Goal: Task Accomplishment & Management: Use online tool/utility

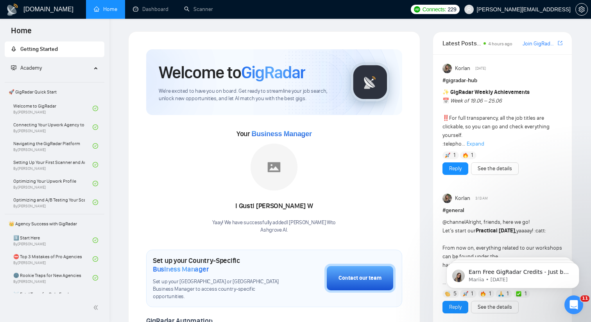
click at [580, 307] on div "Open Intercom Messenger" at bounding box center [574, 305] width 26 height 26
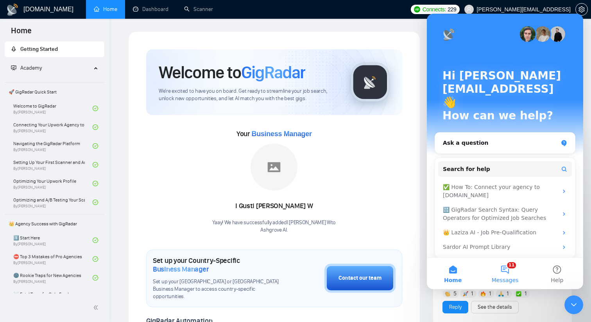
click at [504, 276] on button "11 Messages" at bounding box center [505, 273] width 52 height 31
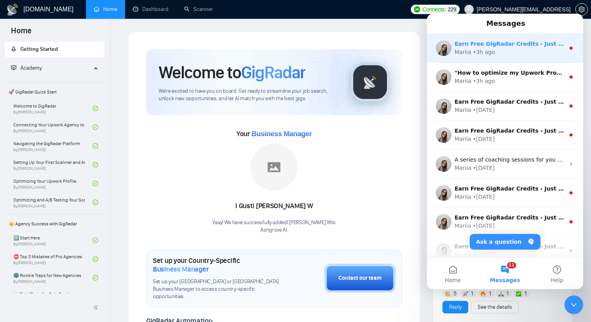
click at [518, 56] on div "Mariia • 3h ago" at bounding box center [510, 52] width 110 height 8
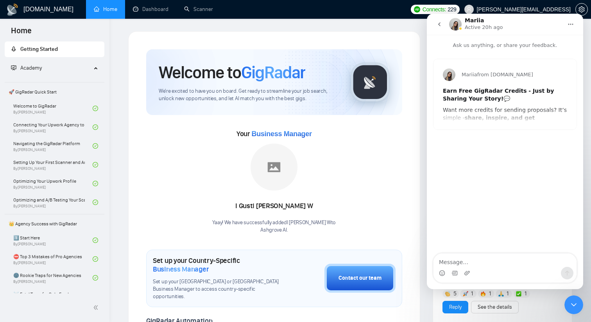
click at [439, 23] on icon "go back" at bounding box center [439, 24] width 2 height 4
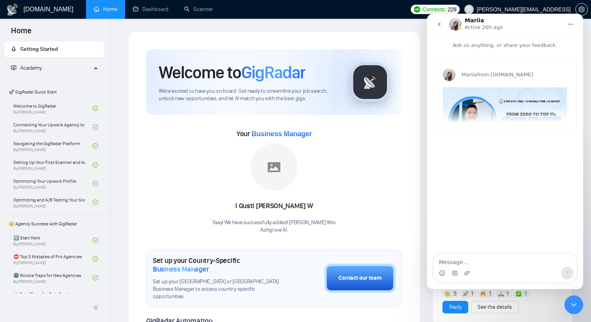
click at [443, 24] on button "go back" at bounding box center [439, 24] width 15 height 15
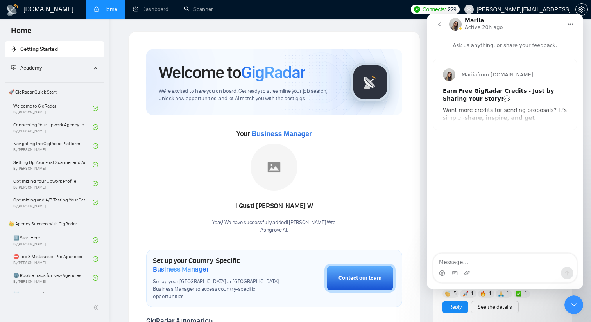
click at [442, 24] on icon "go back" at bounding box center [439, 24] width 6 height 6
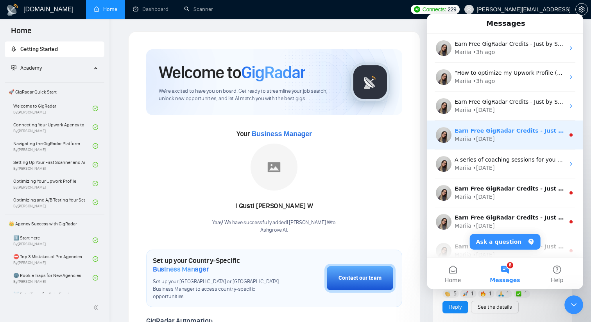
click at [472, 127] on div "Earn Free GigRadar Credits - Just by Sharing Your Story! 💬 Want more credits fo…" at bounding box center [510, 131] width 110 height 8
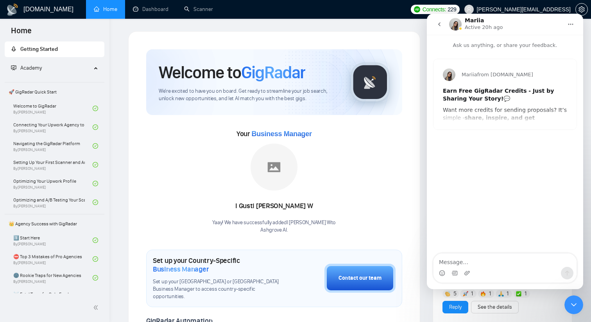
click at [439, 23] on icon "go back" at bounding box center [439, 24] width 6 height 6
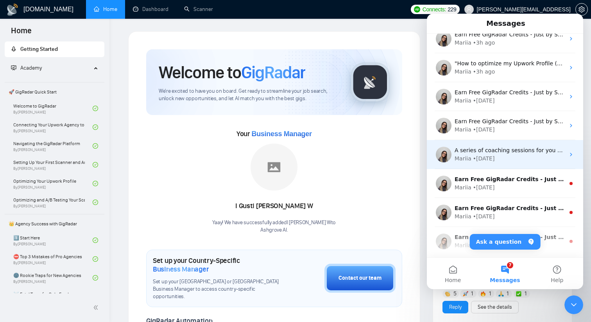
scroll to position [12, 0]
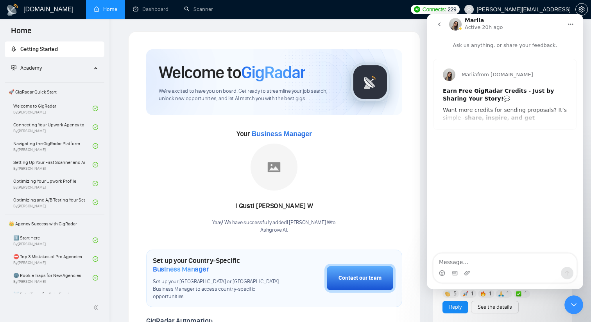
click at [436, 20] on button "go back" at bounding box center [439, 24] width 15 height 15
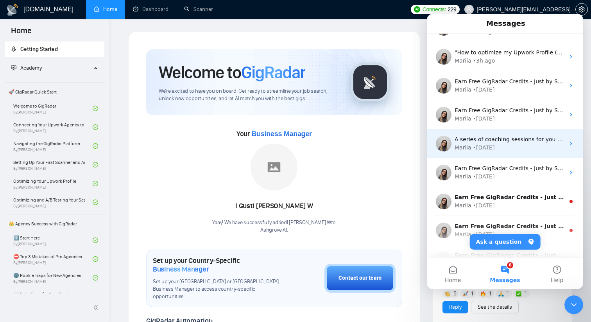
scroll to position [56, 0]
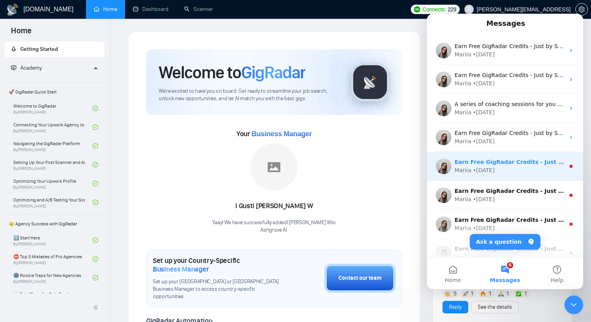
click at [487, 166] on div "• [DATE]" at bounding box center [484, 170] width 22 height 8
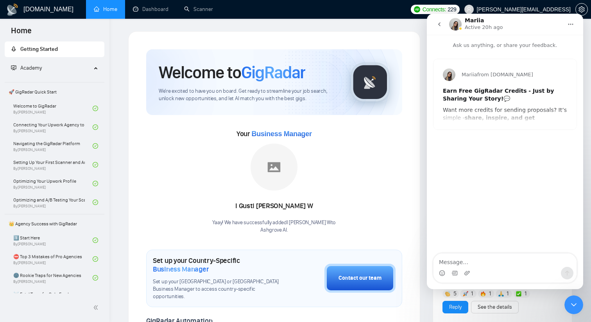
click at [443, 26] on button "go back" at bounding box center [439, 24] width 15 height 15
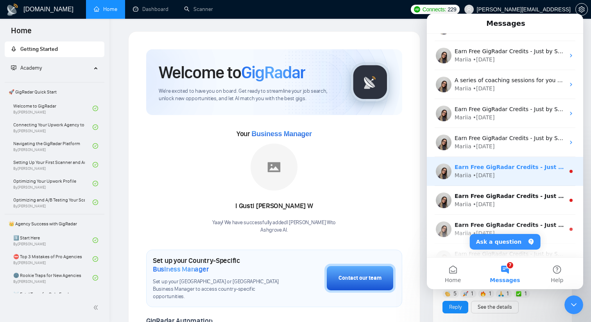
scroll to position [82, 0]
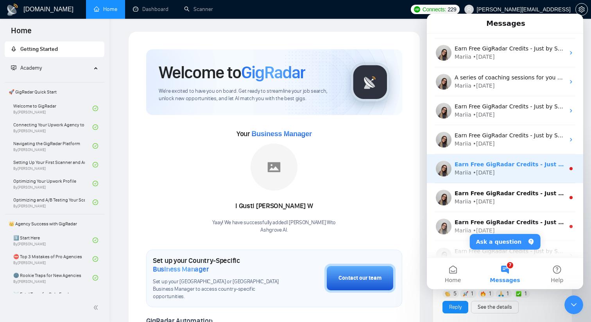
click at [481, 177] on div "Earn Free GigRadar Credits - Just by Sharing Your Story! 💬 Want more credits fo…" at bounding box center [505, 168] width 156 height 29
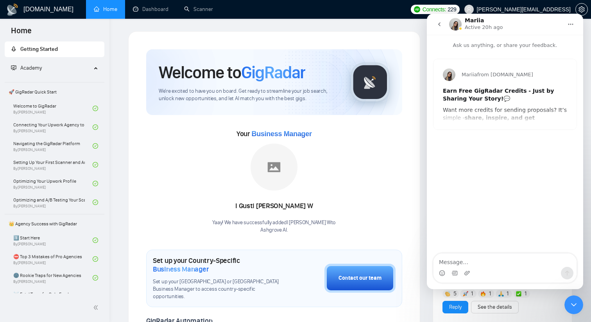
click at [441, 27] on icon "go back" at bounding box center [439, 24] width 6 height 6
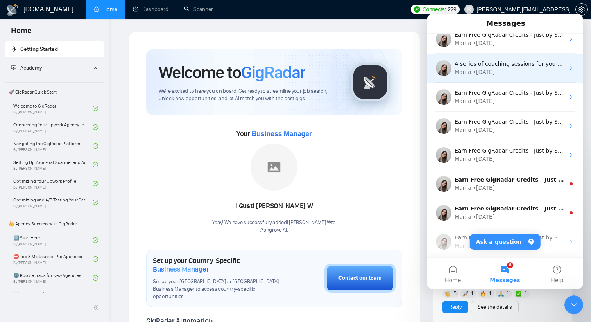
scroll to position [107, 0]
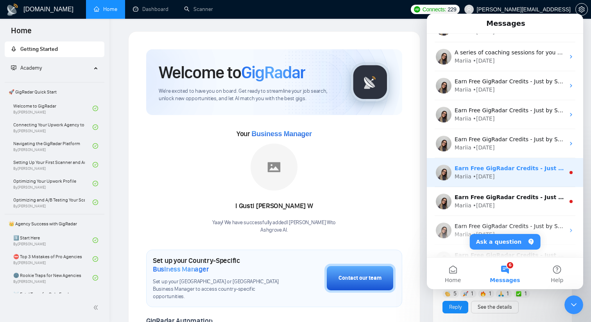
click at [470, 180] on div "Mariia • [DATE]" at bounding box center [510, 176] width 110 height 8
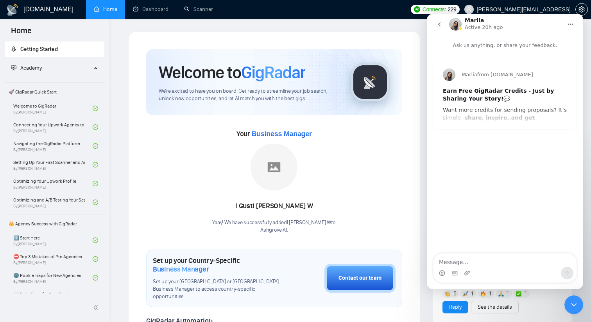
click at [441, 21] on icon "go back" at bounding box center [439, 24] width 6 height 6
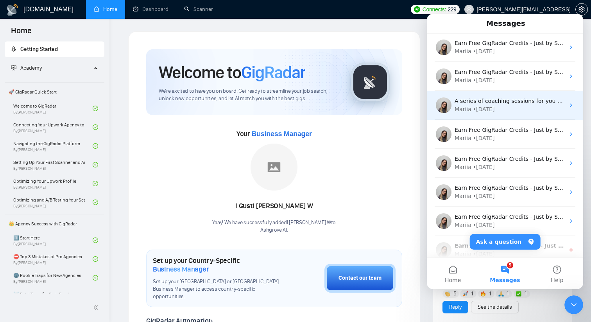
scroll to position [98, 0]
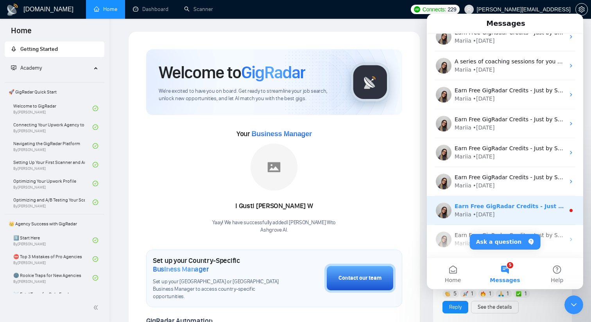
click at [488, 202] on div "Earn Free GigRadar Credits - Just by Sharing Your Story! 💬 Want more credits fo…" at bounding box center [510, 206] width 110 height 8
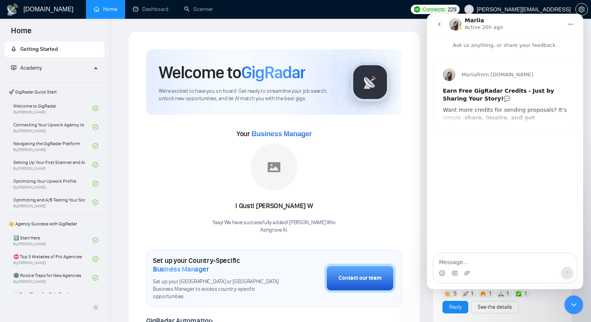
click at [444, 25] on button "go back" at bounding box center [439, 24] width 15 height 15
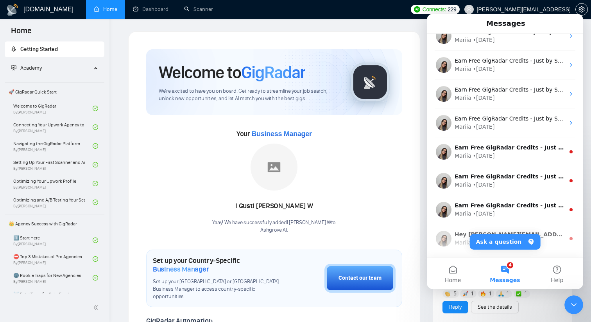
scroll to position [219, 0]
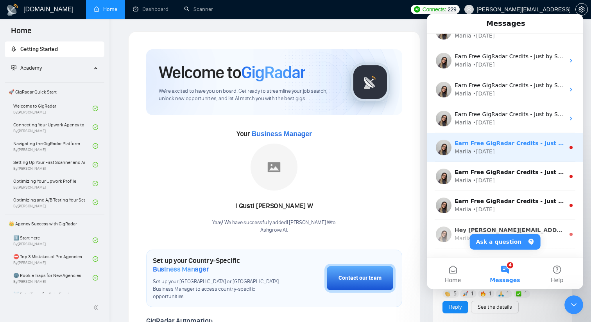
click at [503, 147] on div "Mariia • [DATE]" at bounding box center [510, 151] width 110 height 8
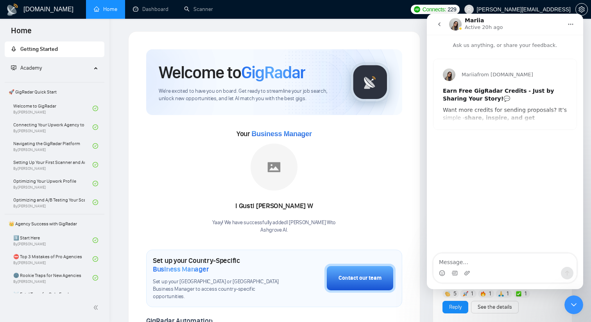
click at [437, 25] on icon "go back" at bounding box center [439, 24] width 6 height 6
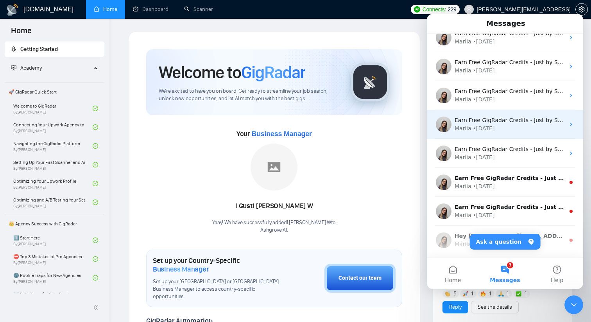
scroll to position [235, 0]
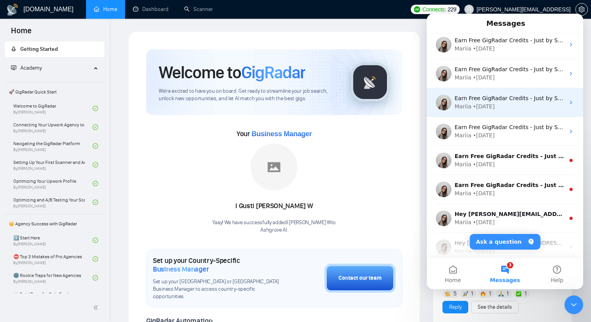
click at [483, 165] on div "• [DATE]" at bounding box center [484, 164] width 22 height 8
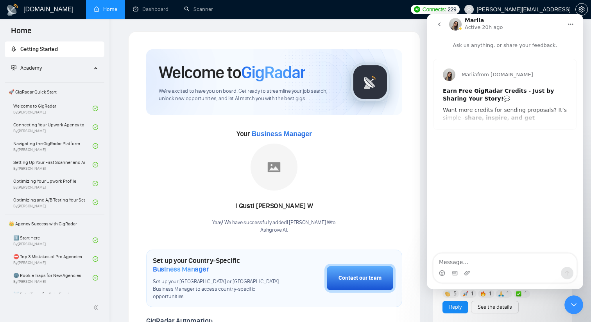
click at [438, 26] on icon "go back" at bounding box center [439, 24] width 6 height 6
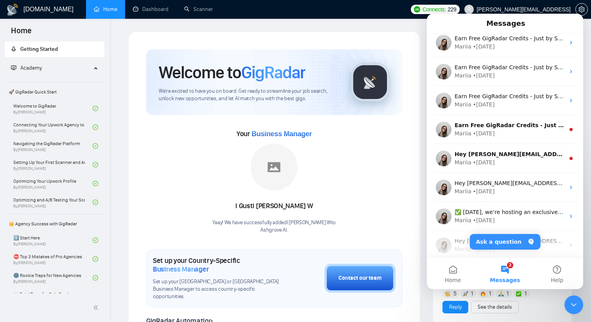
scroll to position [298, 0]
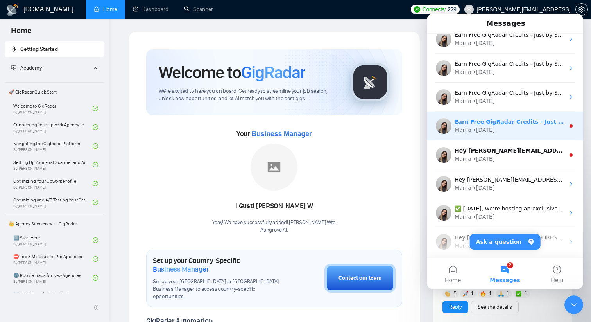
click at [466, 140] on div "Earn Free GigRadar Credits - Just by Sharing Your Story! 💬 Want more credits fo…" at bounding box center [505, 125] width 156 height 29
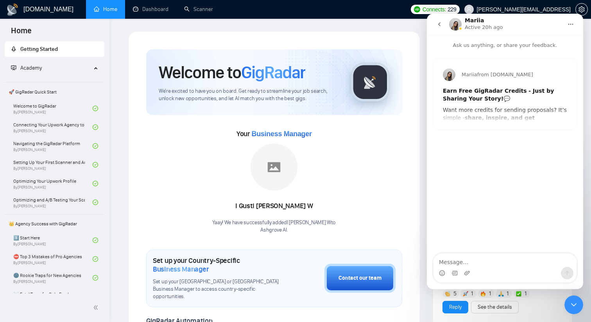
click at [439, 25] on icon "go back" at bounding box center [439, 24] width 2 height 4
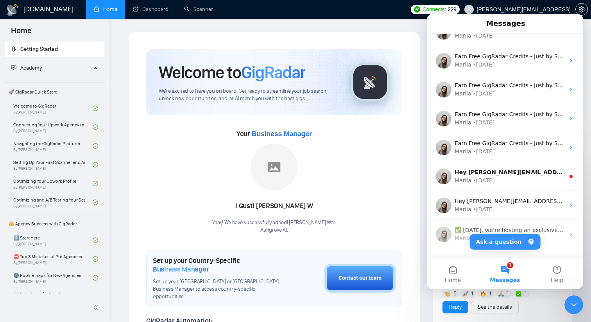
scroll to position [287, 0]
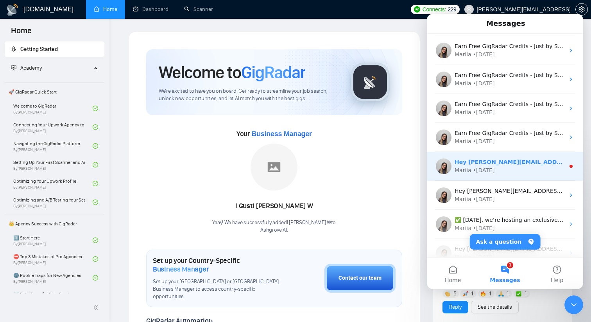
click at [488, 171] on div "• [DATE]" at bounding box center [484, 170] width 22 height 8
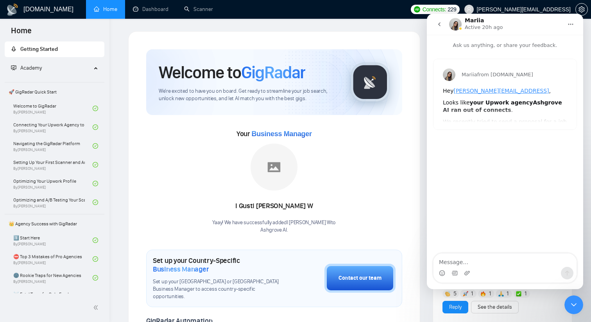
click at [443, 27] on button "go back" at bounding box center [439, 24] width 15 height 15
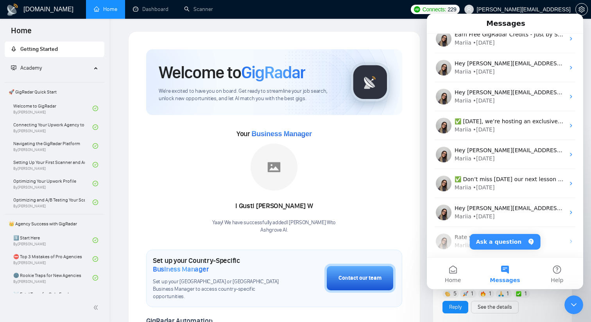
scroll to position [444, 0]
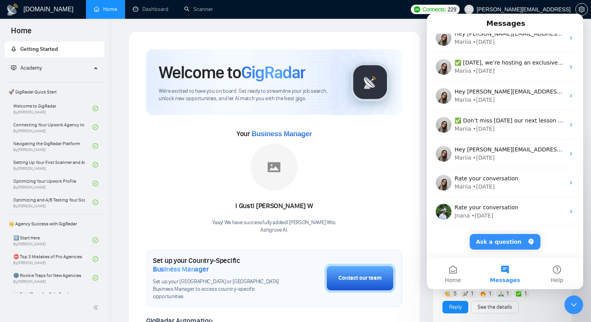
click at [407, 143] on div "Welcome to GigRadar We're excited to have you on board. Get ready to streamline…" at bounding box center [274, 308] width 275 height 537
click at [568, 311] on div "Close Intercom Messenger" at bounding box center [573, 304] width 19 height 19
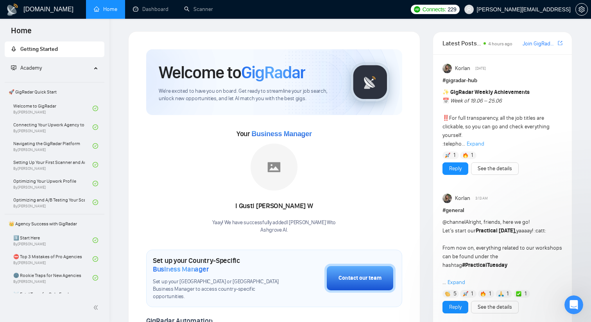
scroll to position [0, 0]
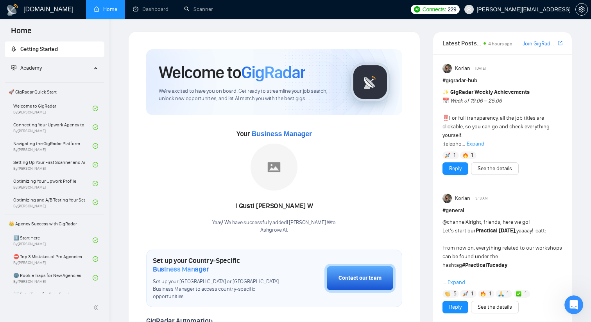
click at [471, 145] on span "Expand" at bounding box center [476, 143] width 18 height 7
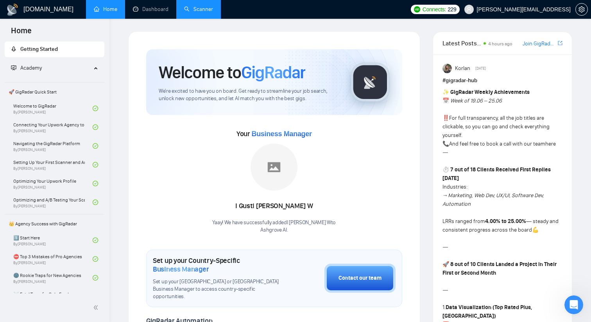
click at [184, 13] on link "Scanner" at bounding box center [198, 9] width 29 height 7
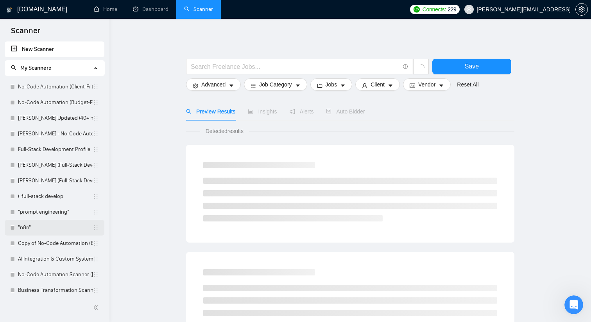
scroll to position [36, 0]
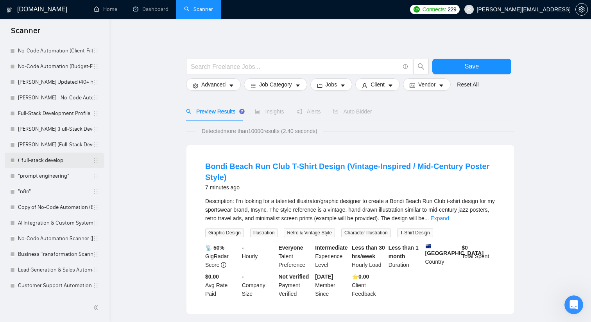
click at [68, 164] on link "("full-stack develop" at bounding box center [55, 160] width 75 height 16
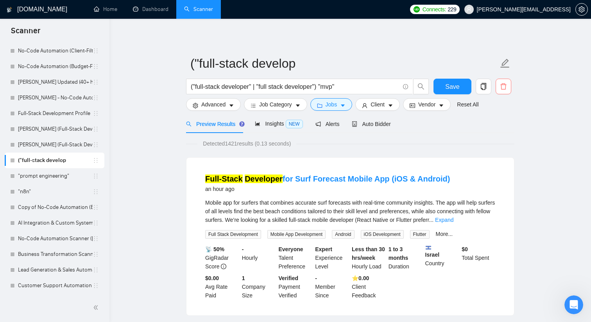
click at [502, 86] on icon "delete" at bounding box center [503, 86] width 7 height 7
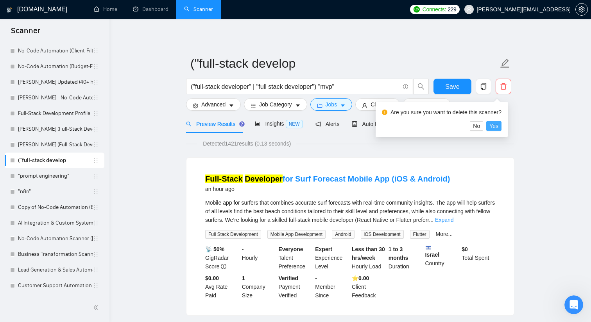
click at [502, 126] on button "Yes" at bounding box center [493, 125] width 15 height 9
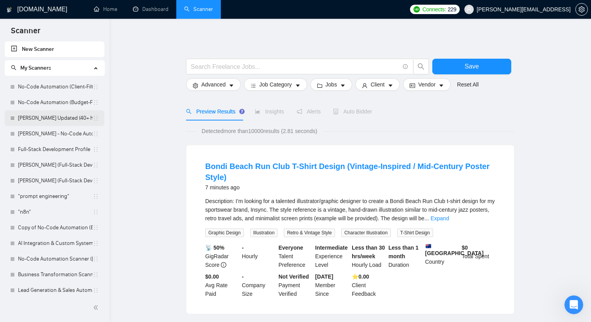
click at [53, 121] on link "[PERSON_NAME] Updated (40+ hourly / 1000 fixed - new clients)" at bounding box center [55, 118] width 75 height 16
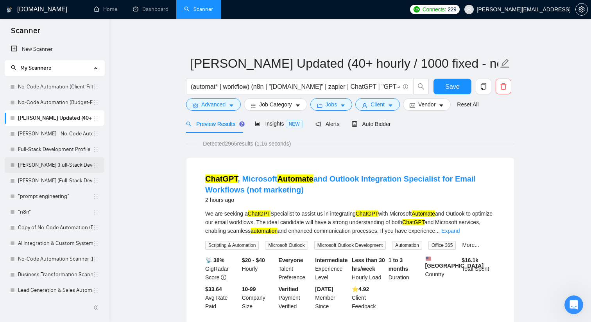
click at [63, 161] on link "[PERSON_NAME] (Full-Stack Development Profile client info)" at bounding box center [55, 165] width 75 height 16
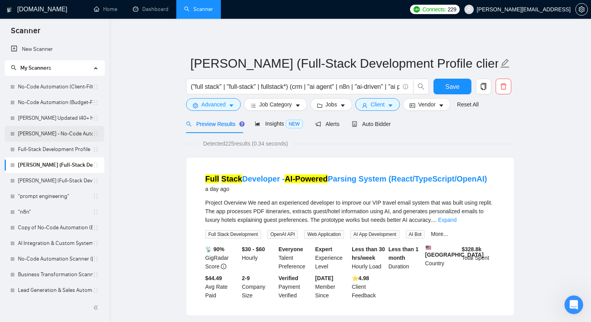
click at [57, 131] on link "[PERSON_NAME] - No-Code Automation (Client-Filters)" at bounding box center [55, 134] width 75 height 16
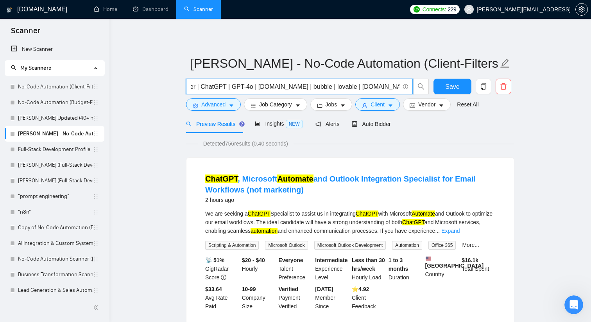
scroll to position [0, 290]
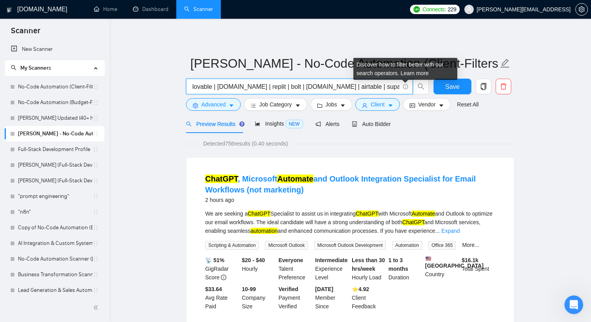
drag, startPoint x: 217, startPoint y: 86, endPoint x: 407, endPoint y: 87, distance: 189.6
click at [407, 87] on span "(automat* | workflow) (n8n | [DOMAIN_NAME] | zapier | ChatGPT | GPT-4o | [DOMAI…" at bounding box center [299, 87] width 227 height 16
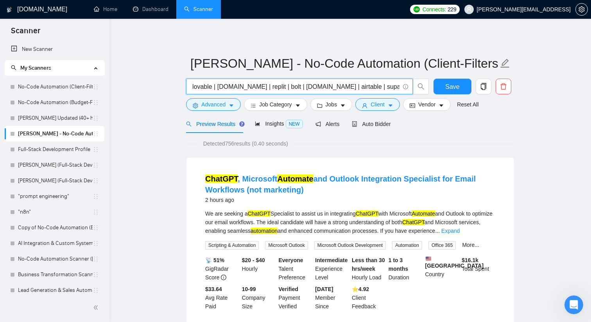
drag, startPoint x: 340, startPoint y: 81, endPoint x: 210, endPoint y: 87, distance: 130.7
click at [209, 87] on input "(automat* | workflow) (n8n | [DOMAIN_NAME] | zapier | ChatGPT | GPT-4o | [DOMAI…" at bounding box center [295, 87] width 209 height 10
drag, startPoint x: 210, startPoint y: 87, endPoint x: 158, endPoint y: 87, distance: 52.0
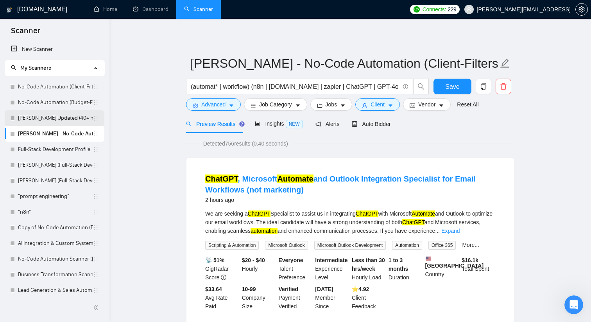
click at [65, 120] on link "[PERSON_NAME] Updated (40+ hourly / 1000 fixed - new clients)" at bounding box center [55, 118] width 75 height 16
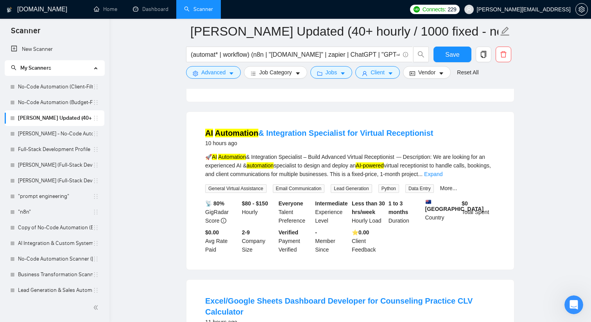
scroll to position [1109, 0]
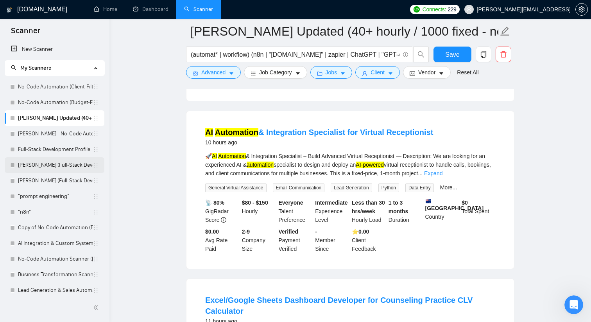
click at [53, 167] on link "[PERSON_NAME] (Full-Stack Development Profile client info)" at bounding box center [55, 165] width 75 height 16
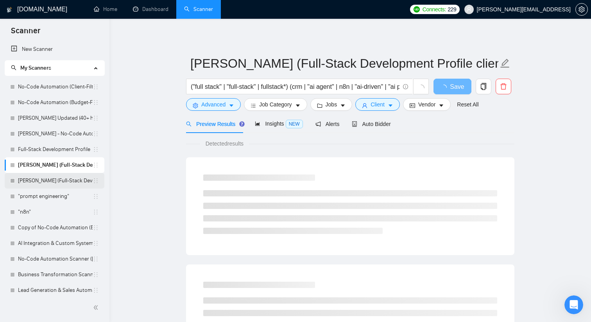
click at [63, 185] on link "[PERSON_NAME] (Full-Stack Development Profile budget)" at bounding box center [55, 181] width 75 height 16
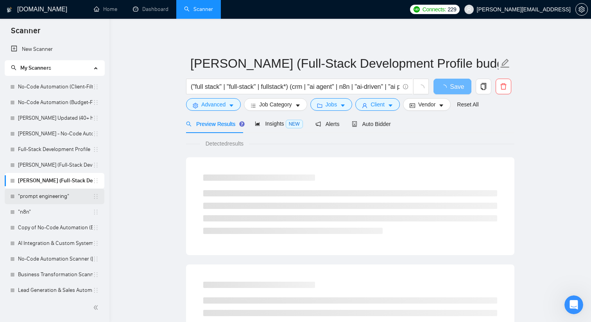
scroll to position [9, 0]
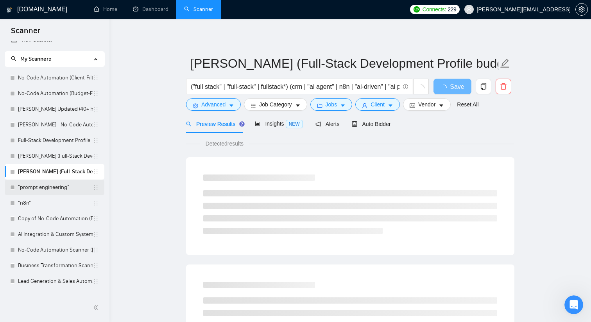
click at [45, 188] on link ""prompt engineering"" at bounding box center [55, 187] width 75 height 16
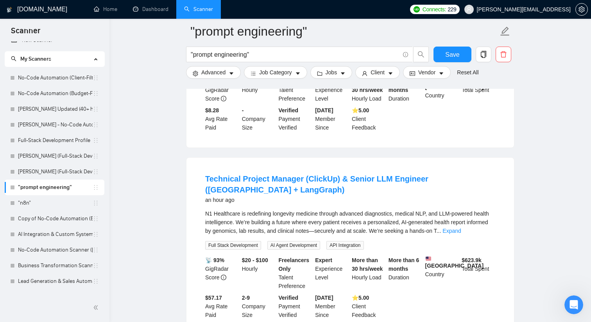
scroll to position [691, 0]
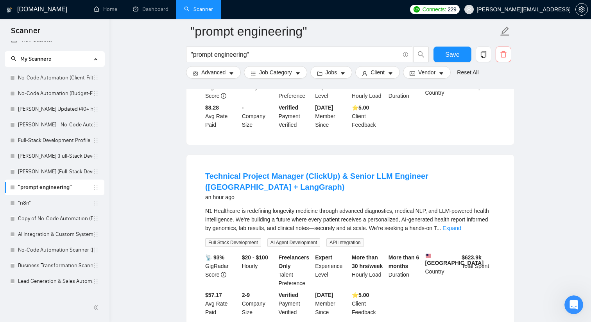
click at [502, 50] on button "button" at bounding box center [504, 55] width 16 height 16
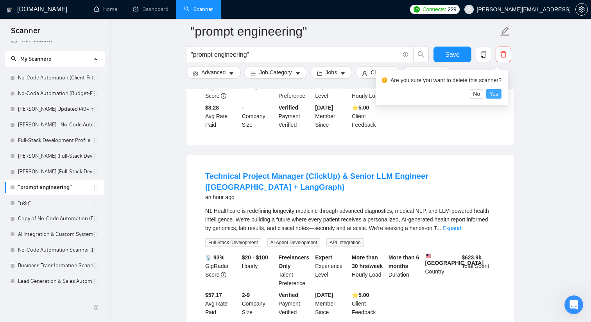
click at [496, 93] on span "Yes" at bounding box center [493, 94] width 9 height 9
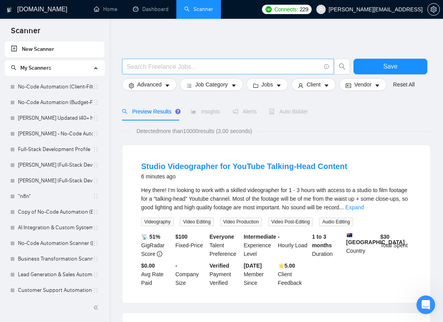
click at [195, 63] on input "text" at bounding box center [224, 67] width 194 height 10
type input """
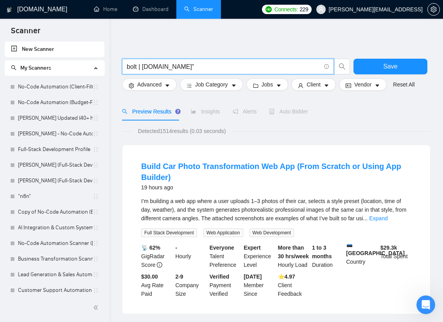
click at [142, 66] on input "bolt | [DOMAIN_NAME]"" at bounding box center [224, 67] width 194 height 10
click at [181, 67] on input "bolt | "[DOMAIN_NAME]"" at bounding box center [224, 67] width 194 height 10
click at [127, 65] on input "bolt | "[DOMAIN_NAME]"" at bounding box center [224, 67] width 194 height 10
click at [190, 65] on input "(bolt | "[DOMAIN_NAME]"" at bounding box center [224, 67] width 194 height 10
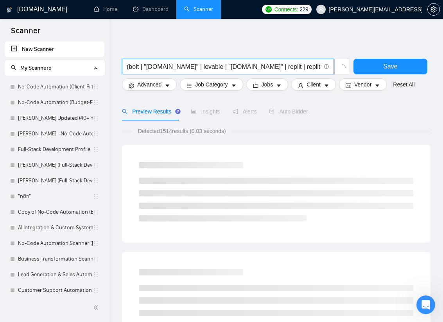
click at [266, 66] on input "(bolt | "[DOMAIN_NAME]" | lovable | "[DOMAIN_NAME]" | replit | replit agent"" at bounding box center [224, 67] width 194 height 10
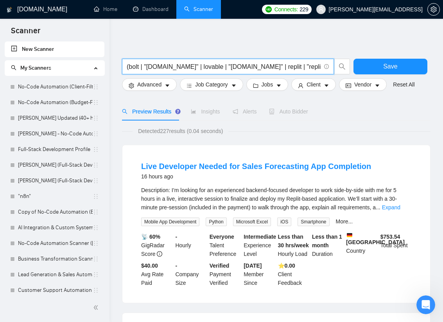
click at [305, 66] on input "(bolt | "[DOMAIN_NAME]" | lovable | "[DOMAIN_NAME]" | replit | "replit agent"" at bounding box center [224, 67] width 194 height 10
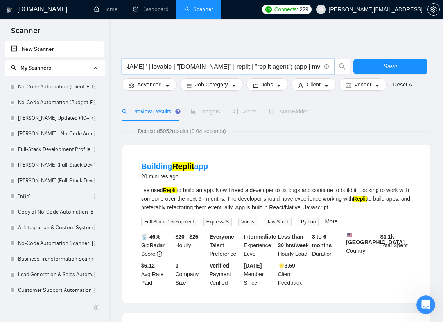
scroll to position [0, 54]
type input "(bolt | "[DOMAIN_NAME]" | lovable | "[DOMAIN_NAME]" | replit | "replit agent") …"
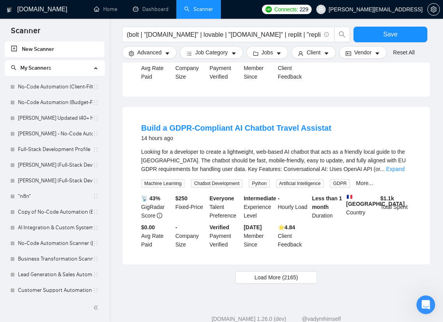
scroll to position [713, 0]
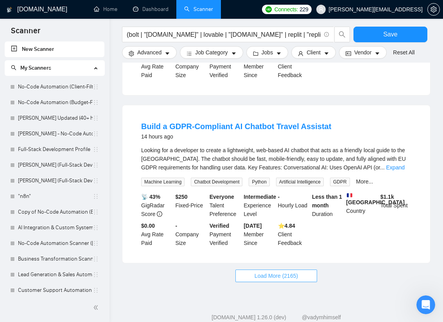
click at [276, 280] on span "Load More (2165)" at bounding box center [275, 275] width 43 height 9
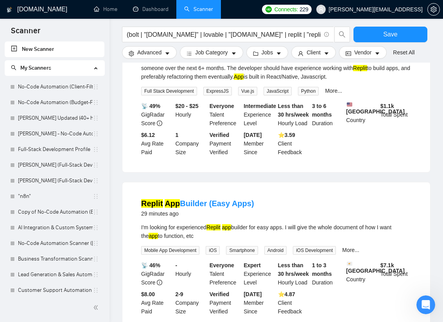
scroll to position [0, 0]
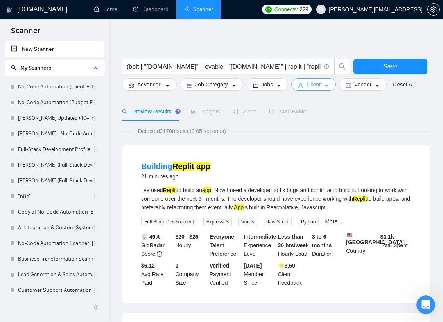
click at [321, 86] on span "Client" at bounding box center [313, 84] width 14 height 9
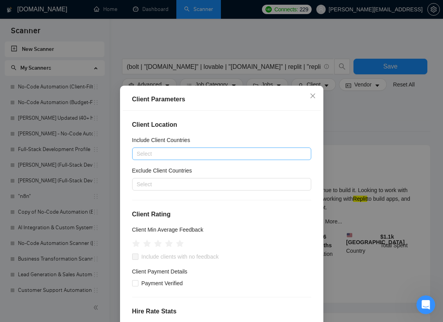
click at [219, 151] on div at bounding box center [217, 153] width 167 height 9
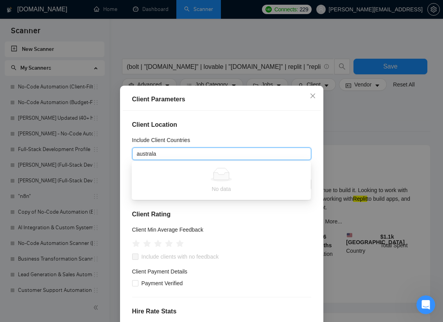
type input "austral"
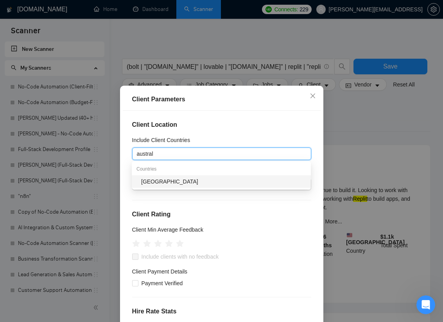
click at [198, 185] on div "[GEOGRAPHIC_DATA]" at bounding box center [223, 181] width 165 height 9
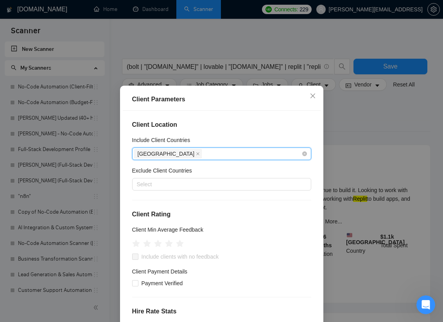
click at [200, 155] on div "[GEOGRAPHIC_DATA]" at bounding box center [217, 153] width 167 height 11
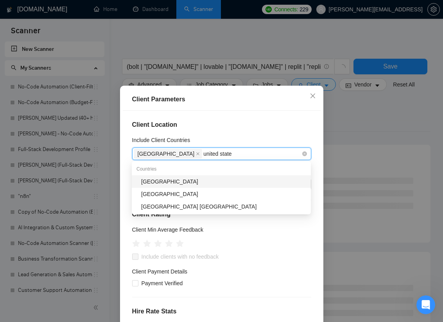
type input "[GEOGRAPHIC_DATA]"
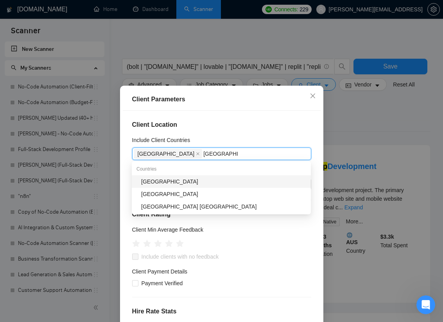
click at [189, 181] on div "[GEOGRAPHIC_DATA]" at bounding box center [223, 181] width 165 height 9
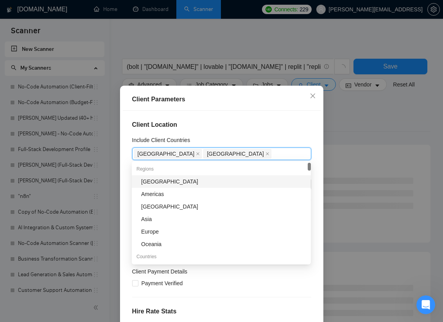
click at [241, 129] on h4 "Client Location" at bounding box center [221, 124] width 179 height 9
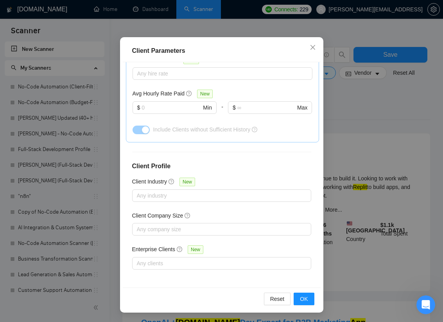
scroll to position [12, 0]
click at [303, 301] on span "OK" at bounding box center [304, 298] width 8 height 9
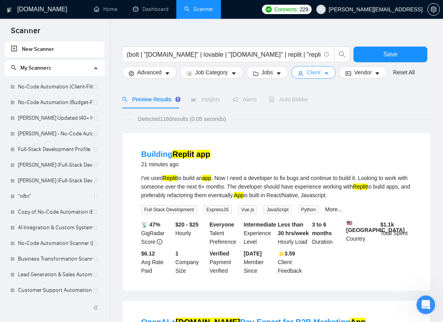
scroll to position [0, 0]
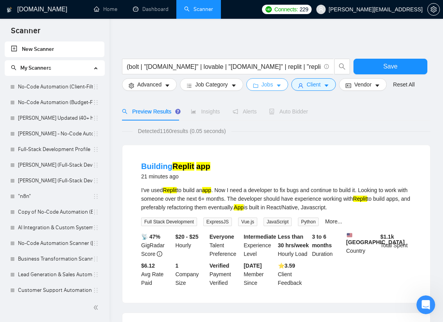
click at [263, 87] on button "Jobs" at bounding box center [267, 84] width 42 height 13
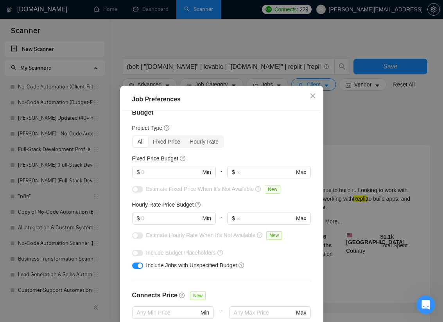
scroll to position [19, 0]
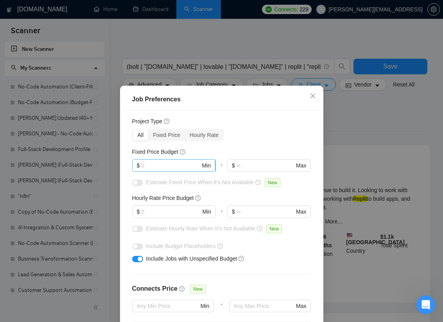
click at [177, 166] on input "text" at bounding box center [170, 165] width 59 height 9
type input "1000"
click at [172, 213] on input "text" at bounding box center [170, 211] width 59 height 9
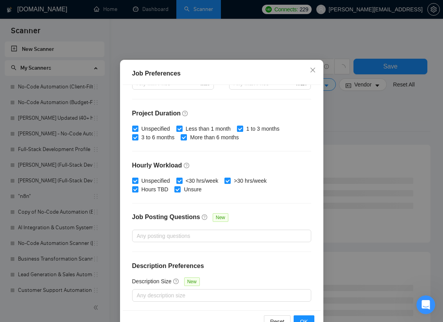
scroll to position [48, 0]
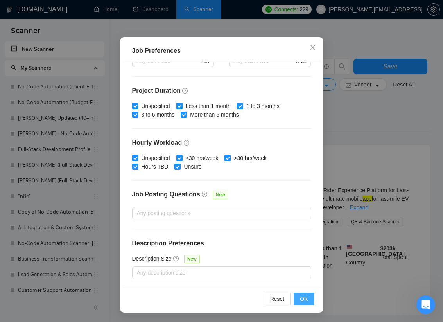
type input "40"
click at [305, 299] on span "OK" at bounding box center [304, 298] width 8 height 9
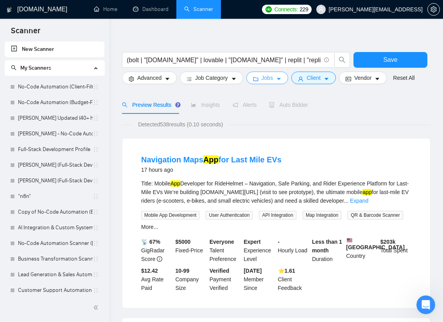
scroll to position [8, 0]
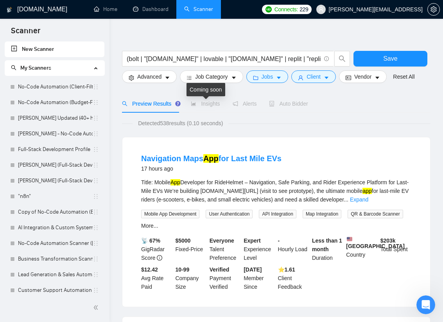
click at [210, 103] on span "Insights" at bounding box center [205, 103] width 29 height 6
click at [205, 102] on span "Insights" at bounding box center [205, 103] width 29 height 6
click at [197, 105] on span "Insights" at bounding box center [205, 103] width 29 height 6
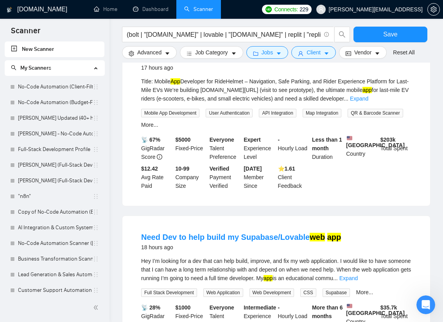
scroll to position [201, 0]
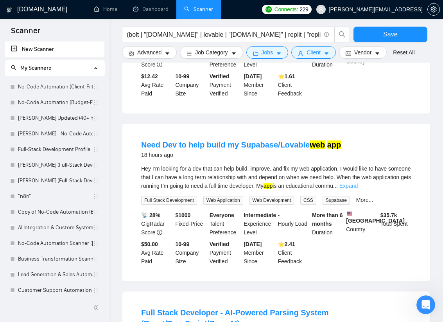
click at [358, 189] on link "Expand" at bounding box center [348, 186] width 18 height 6
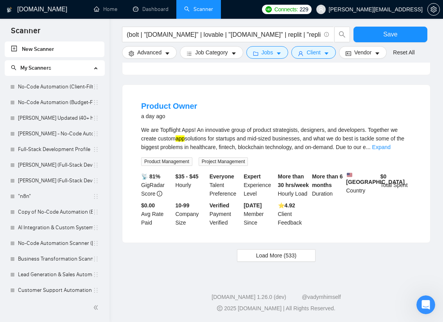
scroll to position [835, 0]
click at [391, 150] on link "Expand" at bounding box center [381, 147] width 18 height 6
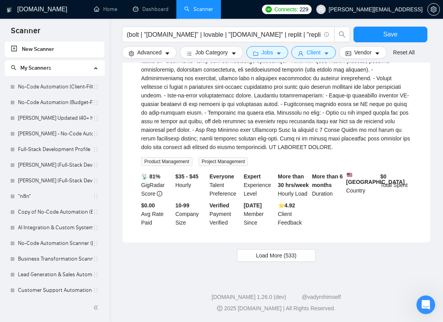
scroll to position [1142, 0]
click at [306, 252] on button "Load More (533)" at bounding box center [276, 255] width 79 height 13
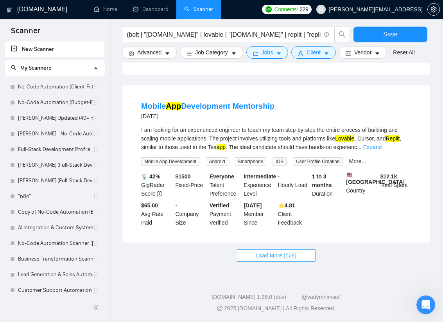
scroll to position [2007, 0]
click at [288, 262] on button "Load More (528)" at bounding box center [276, 255] width 79 height 13
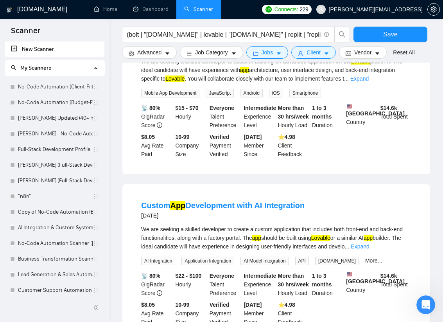
scroll to position [2535, 0]
click at [369, 81] on link "Expand" at bounding box center [359, 78] width 18 height 6
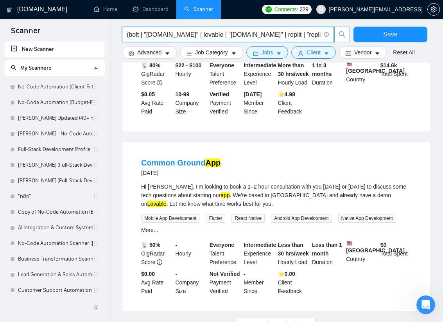
scroll to position [0, 54]
drag, startPoint x: 297, startPoint y: 33, endPoint x: 339, endPoint y: 36, distance: 41.5
click at [339, 36] on span "(bolt | "[DOMAIN_NAME]" | lovable | "[DOMAIN_NAME]" | replit | "replit agent") …" at bounding box center [236, 35] width 228 height 16
click at [318, 34] on input "(bolt | "[DOMAIN_NAME]" | lovable | "[DOMAIN_NAME]" | replit | "replit agent") …" at bounding box center [224, 35] width 194 height 10
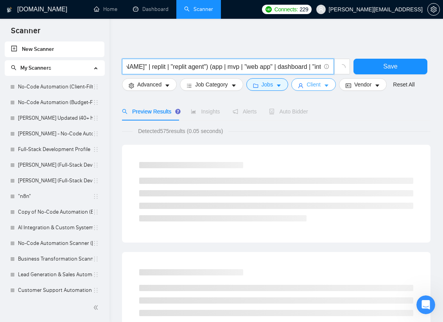
scroll to position [0, 136]
click at [315, 69] on input "(bolt | "[DOMAIN_NAME]" | lovable | "[DOMAIN_NAME]" | replit | "replit agent") …" at bounding box center [224, 67] width 194 height 10
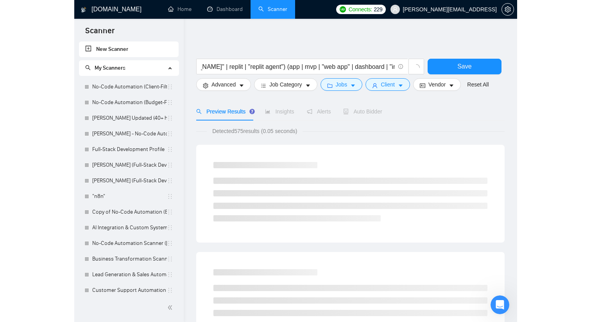
scroll to position [0, 0]
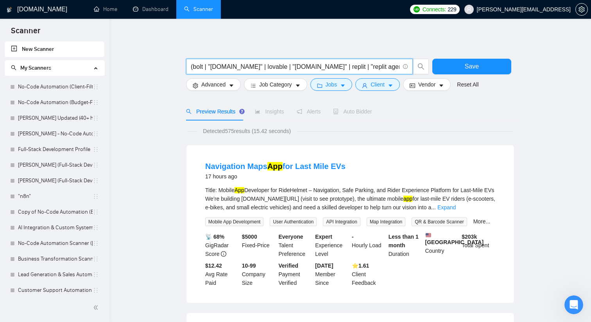
drag, startPoint x: 373, startPoint y: 68, endPoint x: 391, endPoint y: 68, distance: 17.2
click at [391, 68] on input "(bolt | "[DOMAIN_NAME]" | lovable | "[DOMAIN_NAME]" | replit | "replit agent") …" at bounding box center [295, 67] width 209 height 10
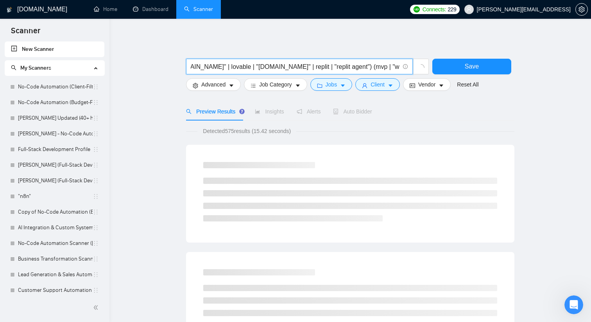
scroll to position [0, 102]
drag, startPoint x: 386, startPoint y: 67, endPoint x: 396, endPoint y: 68, distance: 10.3
click at [396, 68] on input "(bolt | "[DOMAIN_NAME]" | lovable | "[DOMAIN_NAME]" | replit | "replit agent") …" at bounding box center [295, 67] width 209 height 10
type input "(bolt | "[DOMAIN_NAME]" | lovable | "[DOMAIN_NAME]" | replit | "replit agent") …"
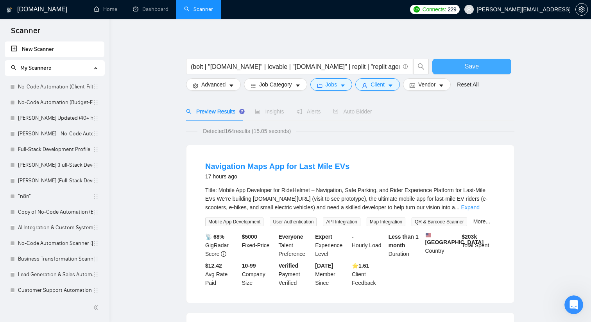
click at [464, 63] on button "Save" at bounding box center [471, 67] width 79 height 16
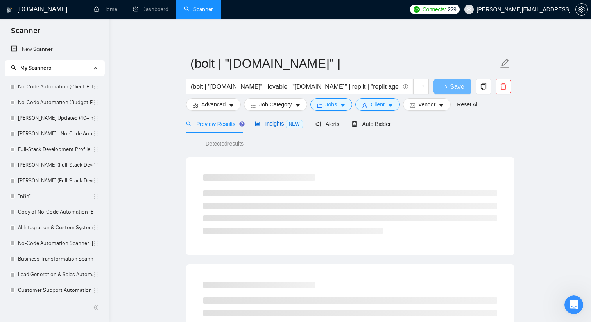
click at [266, 125] on span "Insights NEW" at bounding box center [279, 123] width 48 height 6
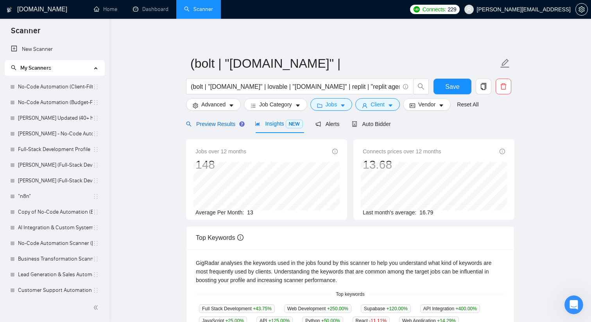
click at [216, 121] on span "Preview Results" at bounding box center [214, 124] width 56 height 6
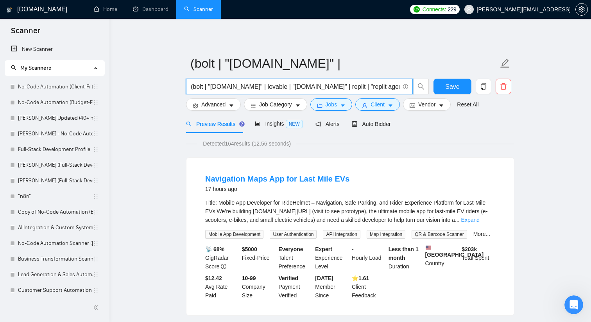
click at [389, 88] on input "(bolt | "[DOMAIN_NAME]" | lovable | "[DOMAIN_NAME]" | replit | "replit agent") …" at bounding box center [295, 87] width 209 height 10
drag, startPoint x: 373, startPoint y: 87, endPoint x: 133, endPoint y: 86, distance: 240.0
click at [228, 84] on input "mvp)" at bounding box center [295, 87] width 209 height 10
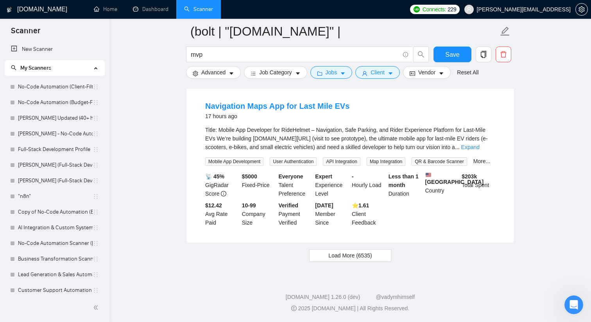
scroll to position [1686, 0]
click at [378, 254] on button "Load More (6535)" at bounding box center [350, 255] width 82 height 13
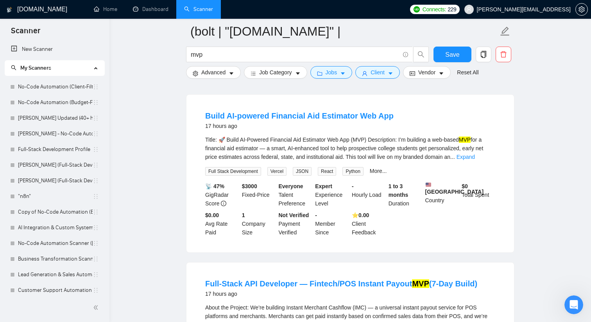
scroll to position [1792, 0]
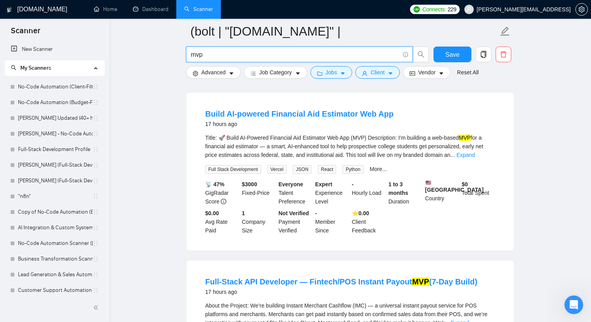
click at [251, 57] on input "mvp" at bounding box center [295, 55] width 209 height 10
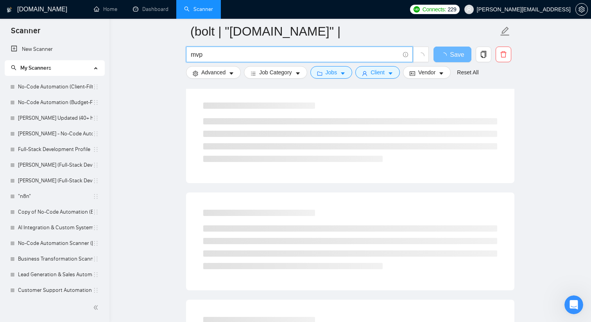
click at [197, 54] on input "mvp" at bounding box center [295, 55] width 209 height 10
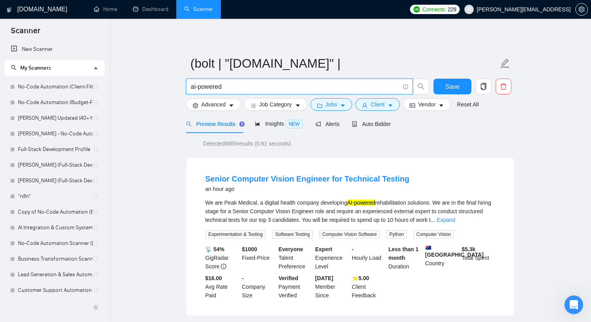
type input "ai-powered"
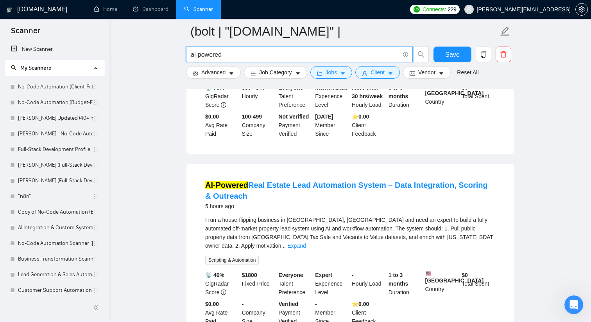
scroll to position [523, 0]
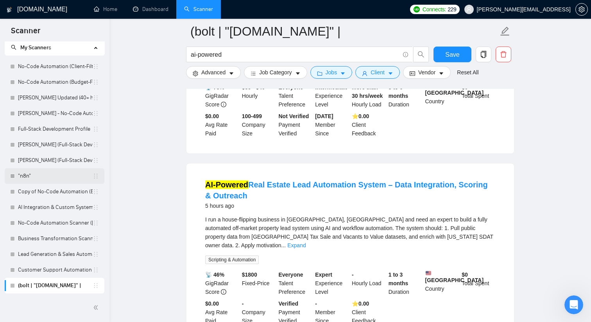
click at [69, 174] on link ""n8n"" at bounding box center [55, 176] width 75 height 16
click at [70, 177] on link ""n8n"" at bounding box center [55, 176] width 75 height 16
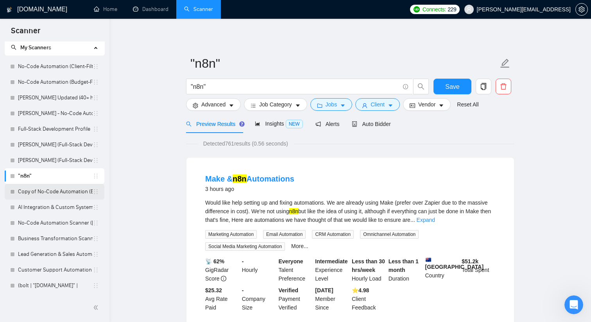
click at [79, 192] on link "Copy of No-Code Automation (Budget-Filters)" at bounding box center [55, 192] width 75 height 16
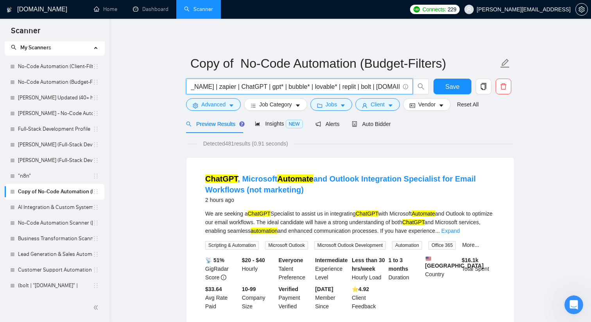
scroll to position [0, 126]
drag, startPoint x: 277, startPoint y: 86, endPoint x: 400, endPoint y: 91, distance: 123.3
click at [400, 91] on span "(automat* | workflow) (n8n* | [DOMAIN_NAME] | zapier | ChatGPT | gpt* | bubble*…" at bounding box center [299, 87] width 227 height 16
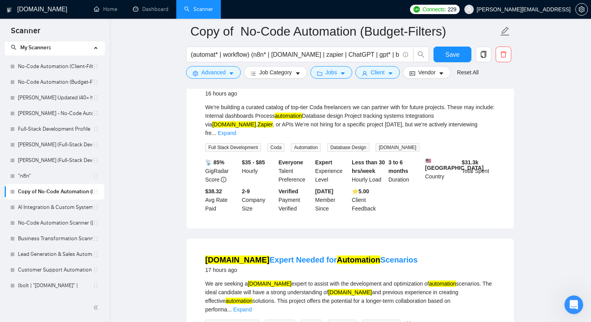
scroll to position [282, 0]
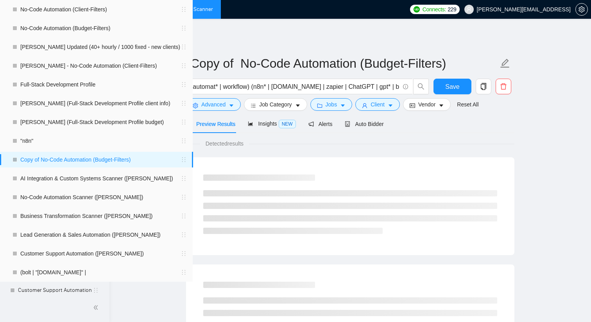
scroll to position [282, 0]
